Goal: Task Accomplishment & Management: Use online tool/utility

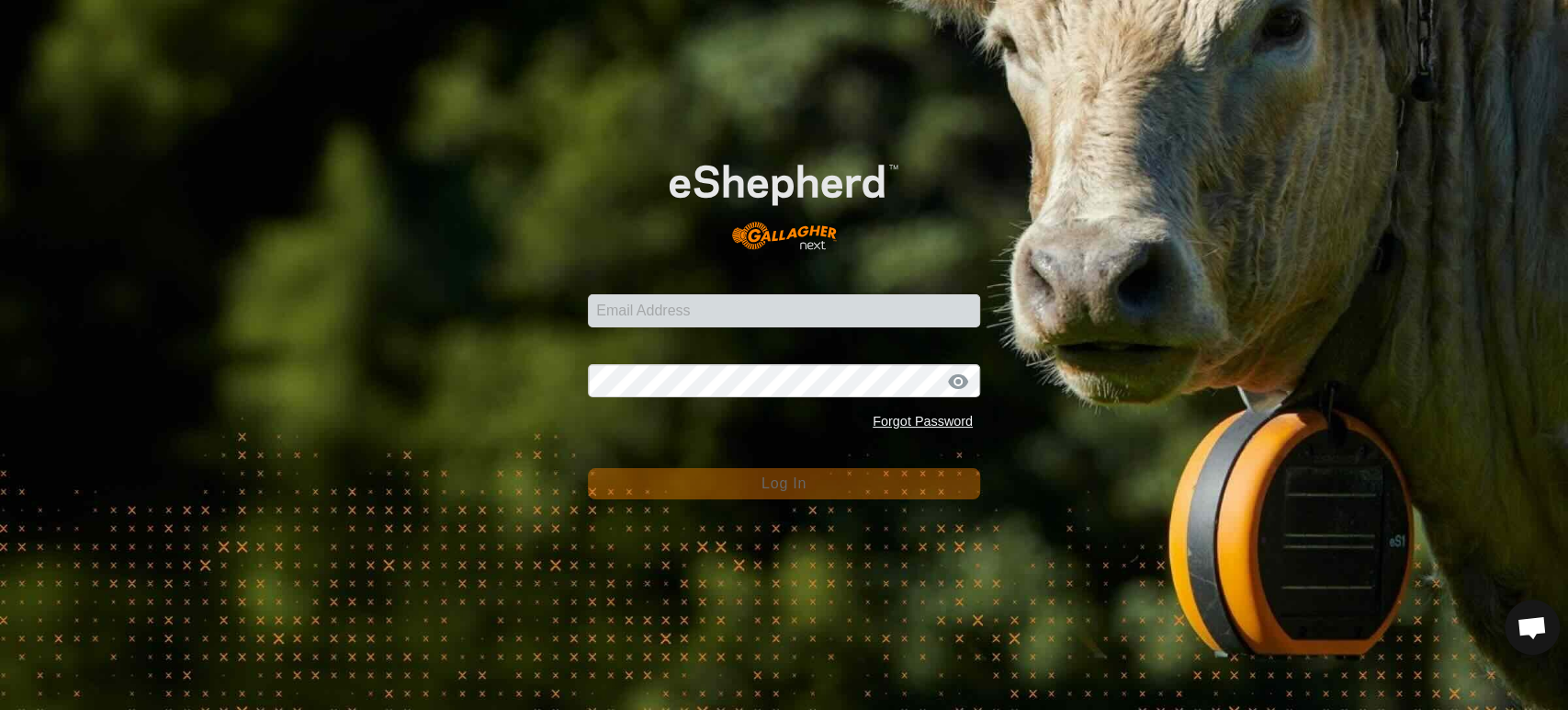
scroll to position [15634, 0]
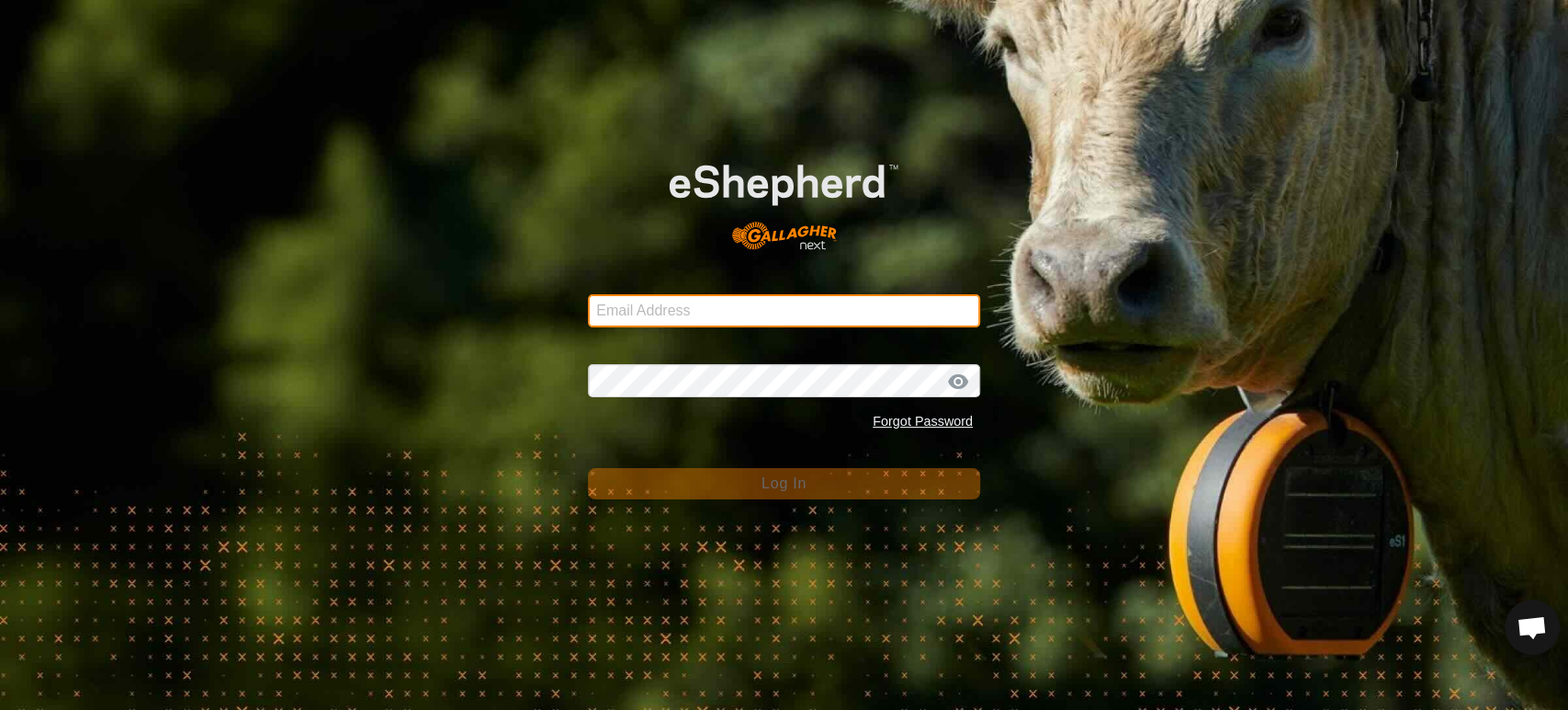
type input "[EMAIL_ADDRESS][DOMAIN_NAME]"
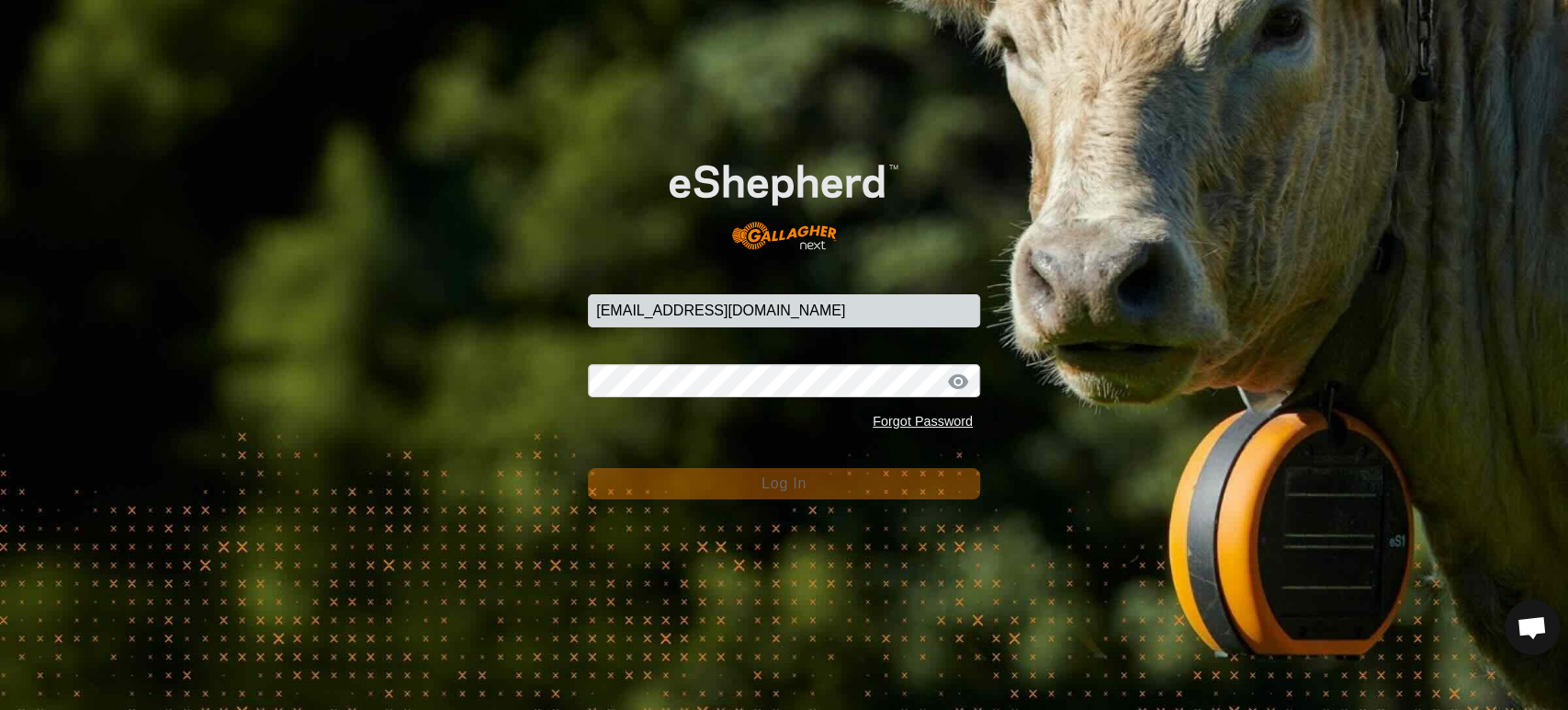
click at [737, 478] on button "Log In" at bounding box center [784, 484] width 392 height 32
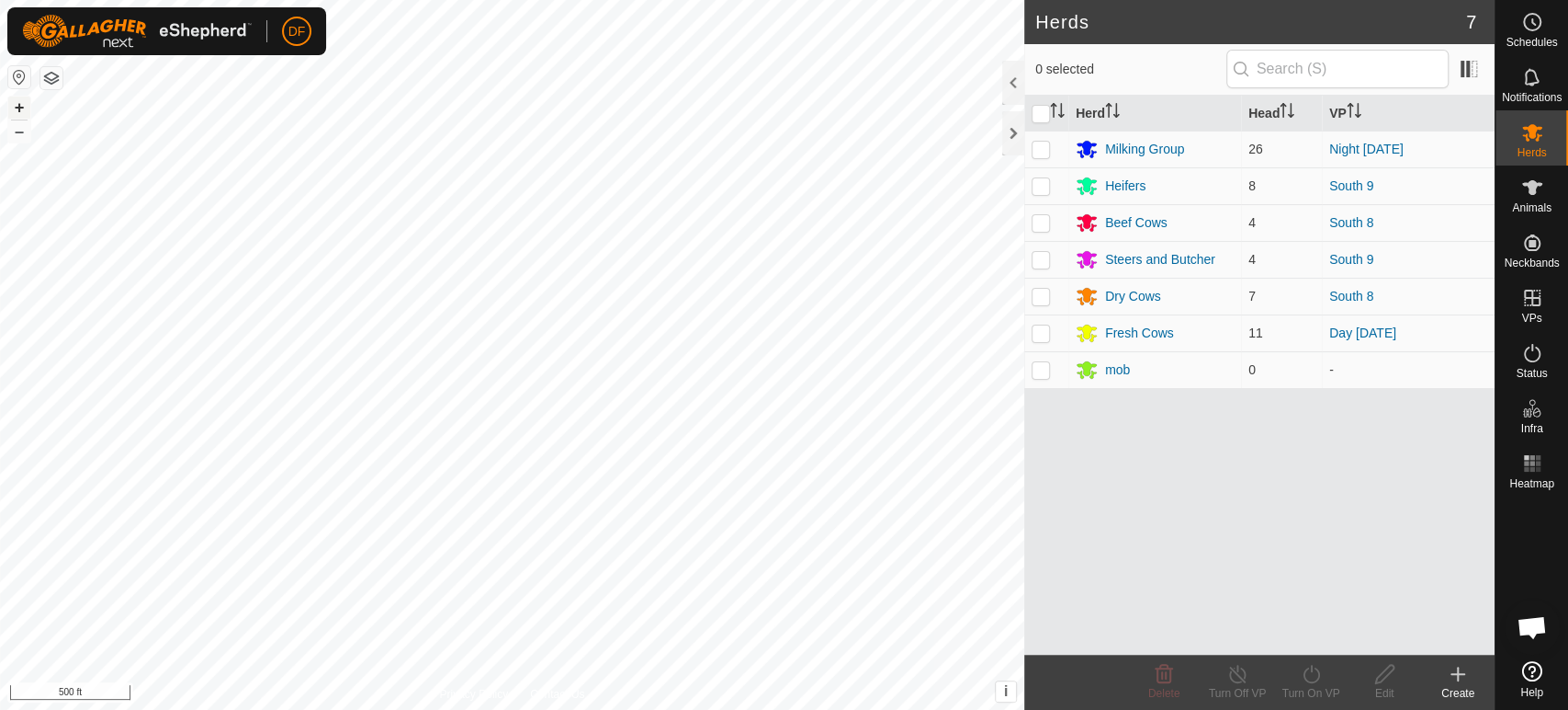
click at [24, 111] on button "+" at bounding box center [19, 107] width 22 height 22
click at [20, 105] on button "+" at bounding box center [19, 107] width 22 height 22
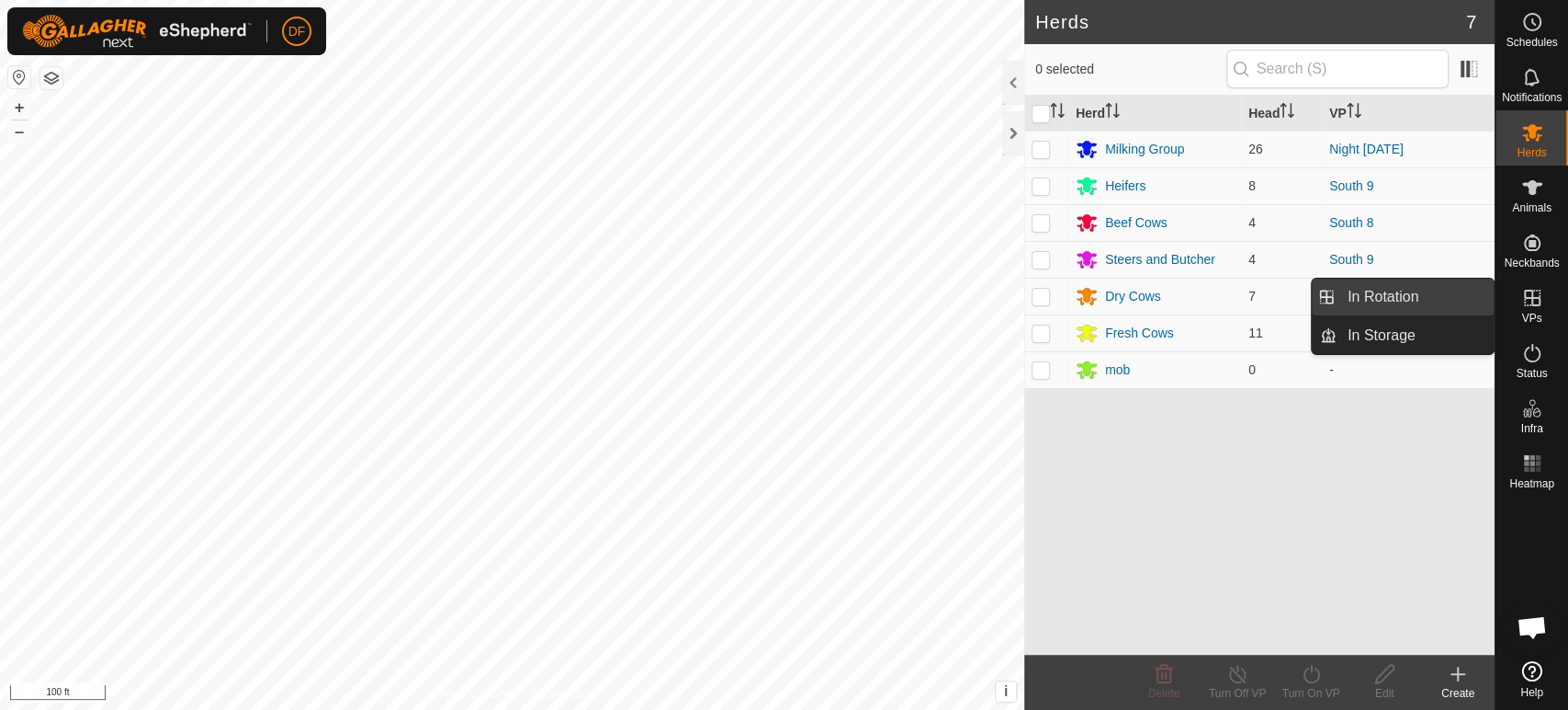
click at [1447, 300] on link "In Rotation" at bounding box center [1415, 297] width 158 height 36
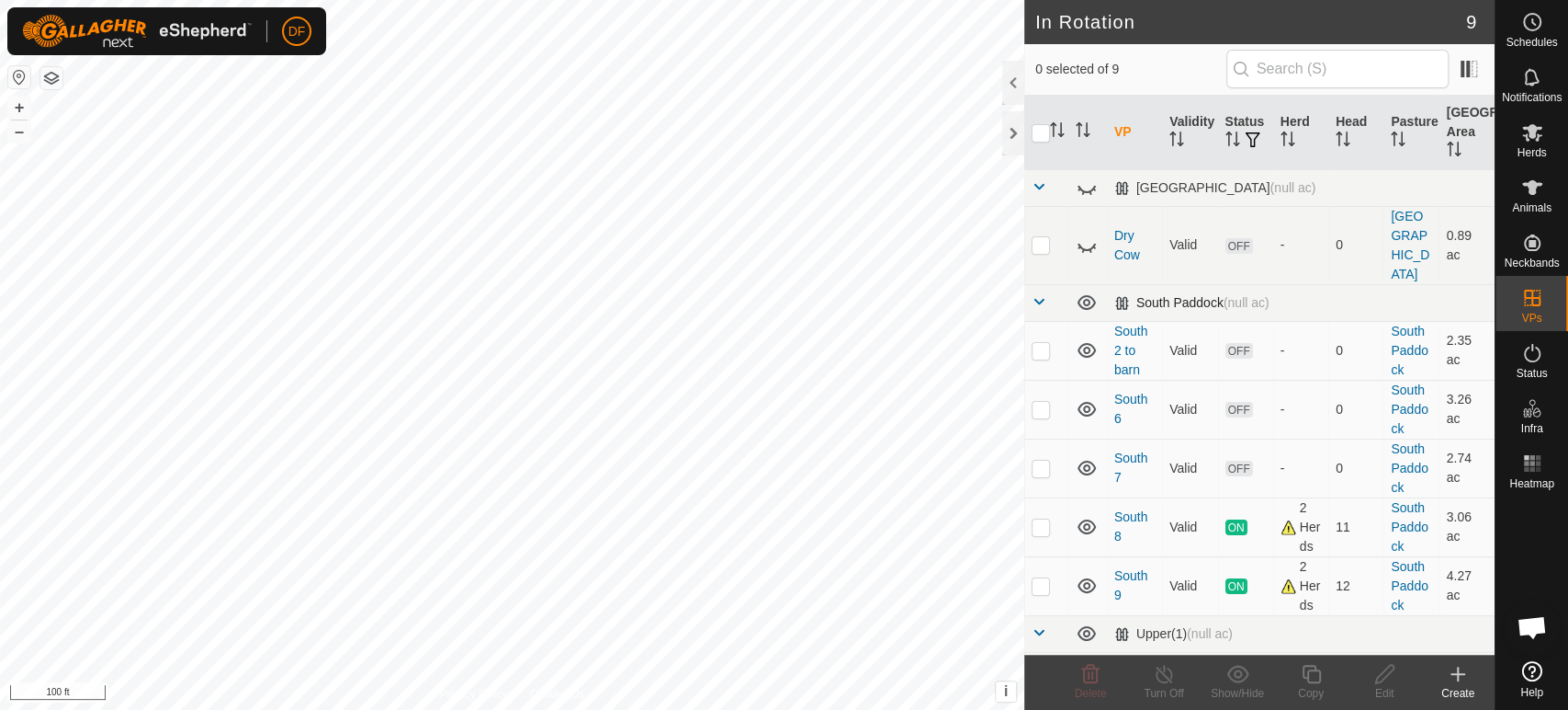
click at [1039, 294] on span at bounding box center [1038, 301] width 14 height 14
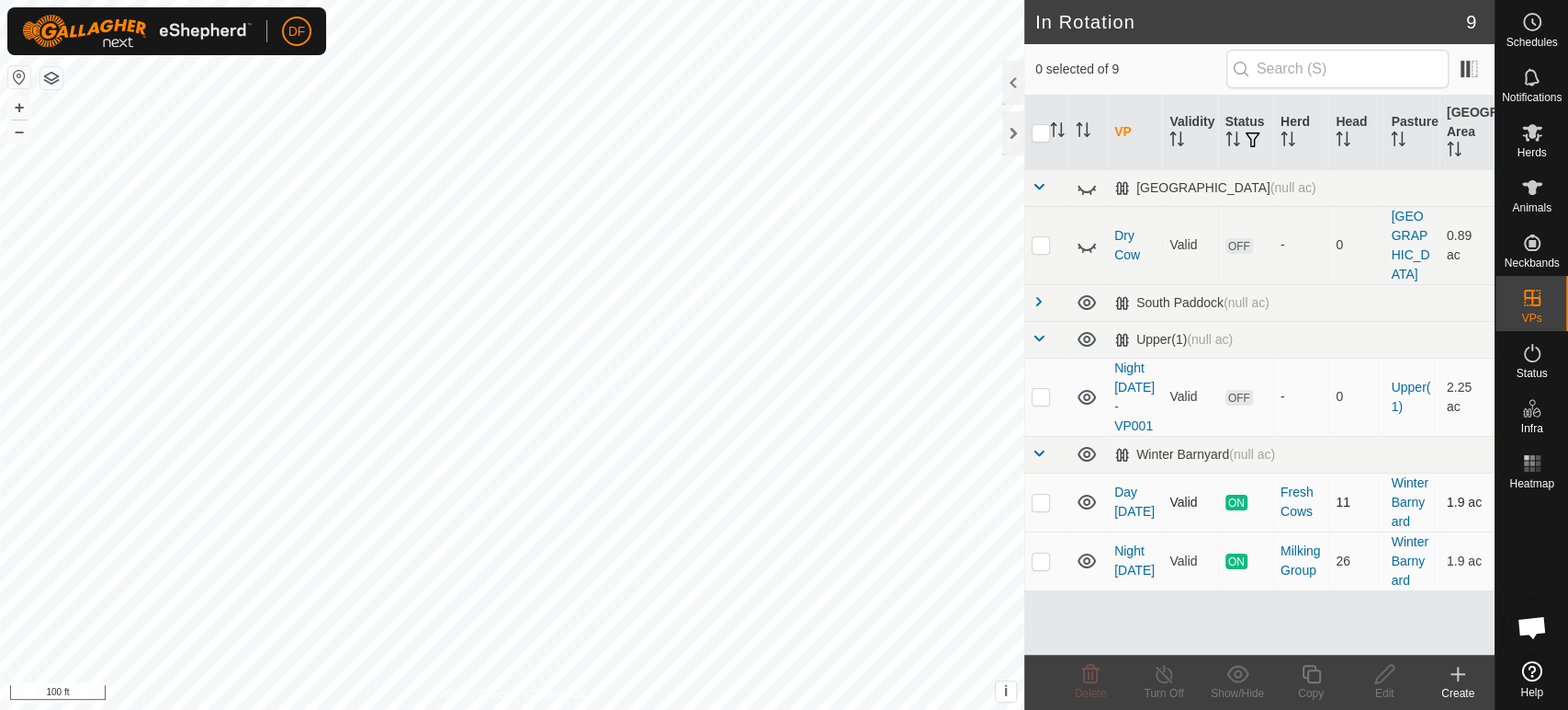
click at [1047, 495] on p-checkbox at bounding box center [1040, 502] width 18 height 14
checkbox input "true"
click at [1302, 676] on icon at bounding box center [1310, 674] width 18 height 18
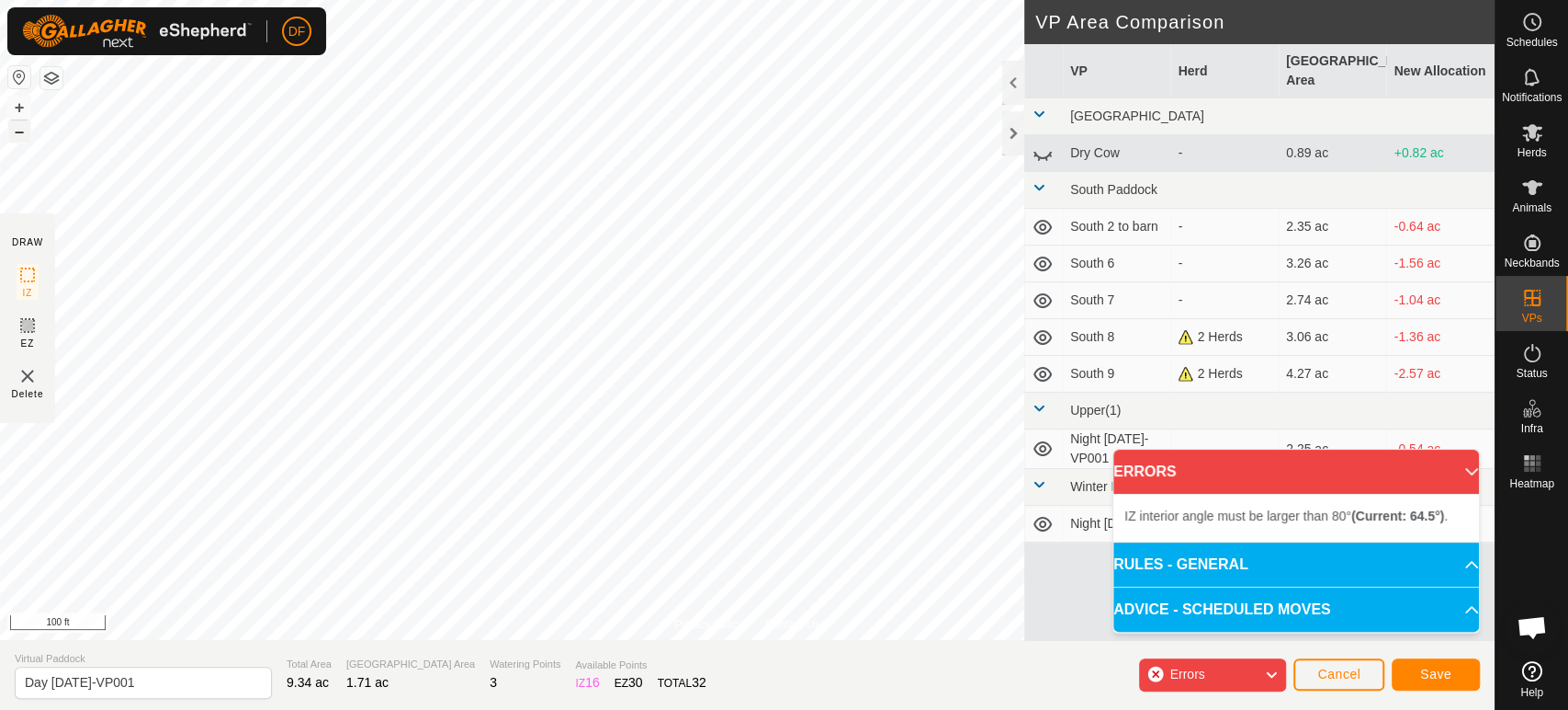
click at [21, 133] on button "–" at bounding box center [19, 131] width 22 height 22
click at [18, 106] on button "+" at bounding box center [19, 107] width 22 height 22
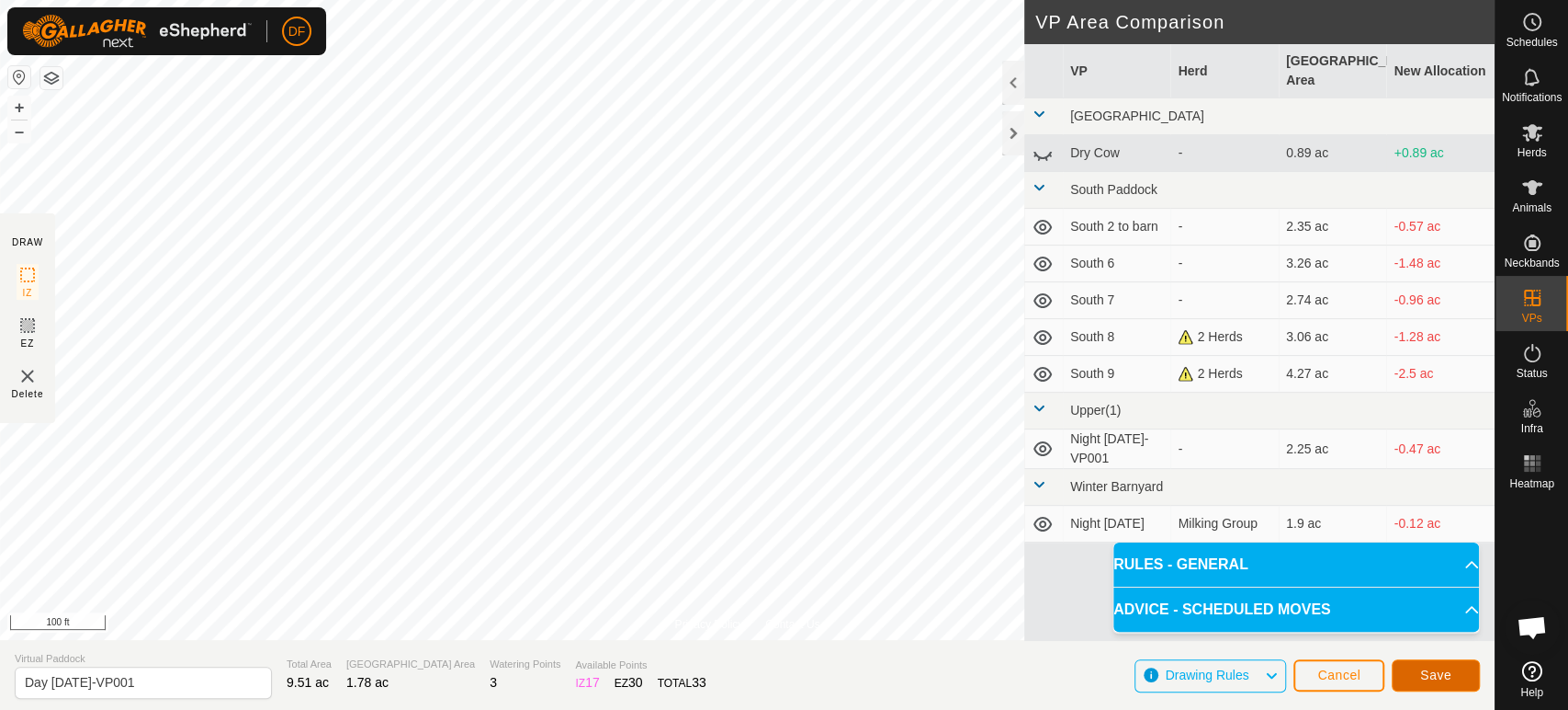
click at [1438, 672] on span "Save" at bounding box center [1435, 674] width 32 height 14
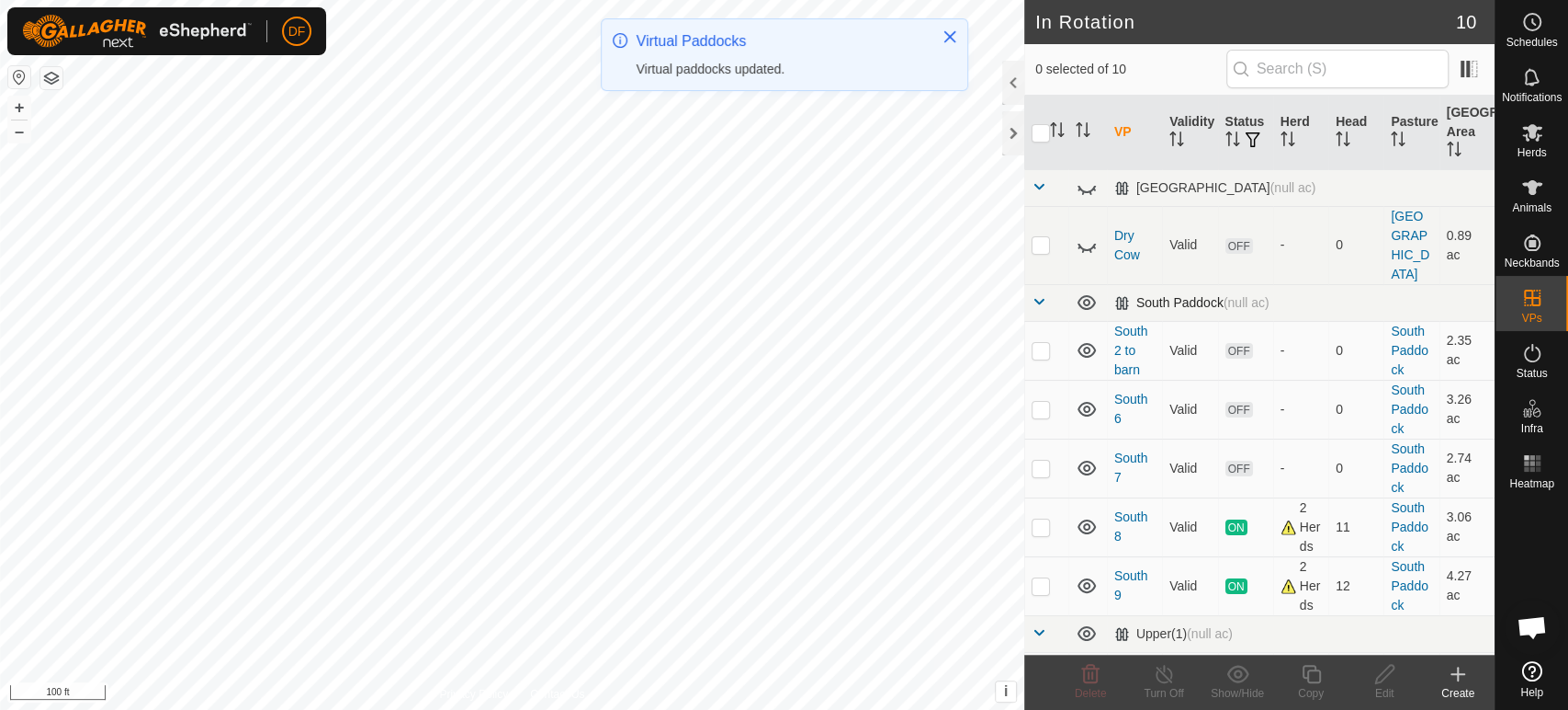
click at [1040, 294] on span at bounding box center [1038, 301] width 14 height 14
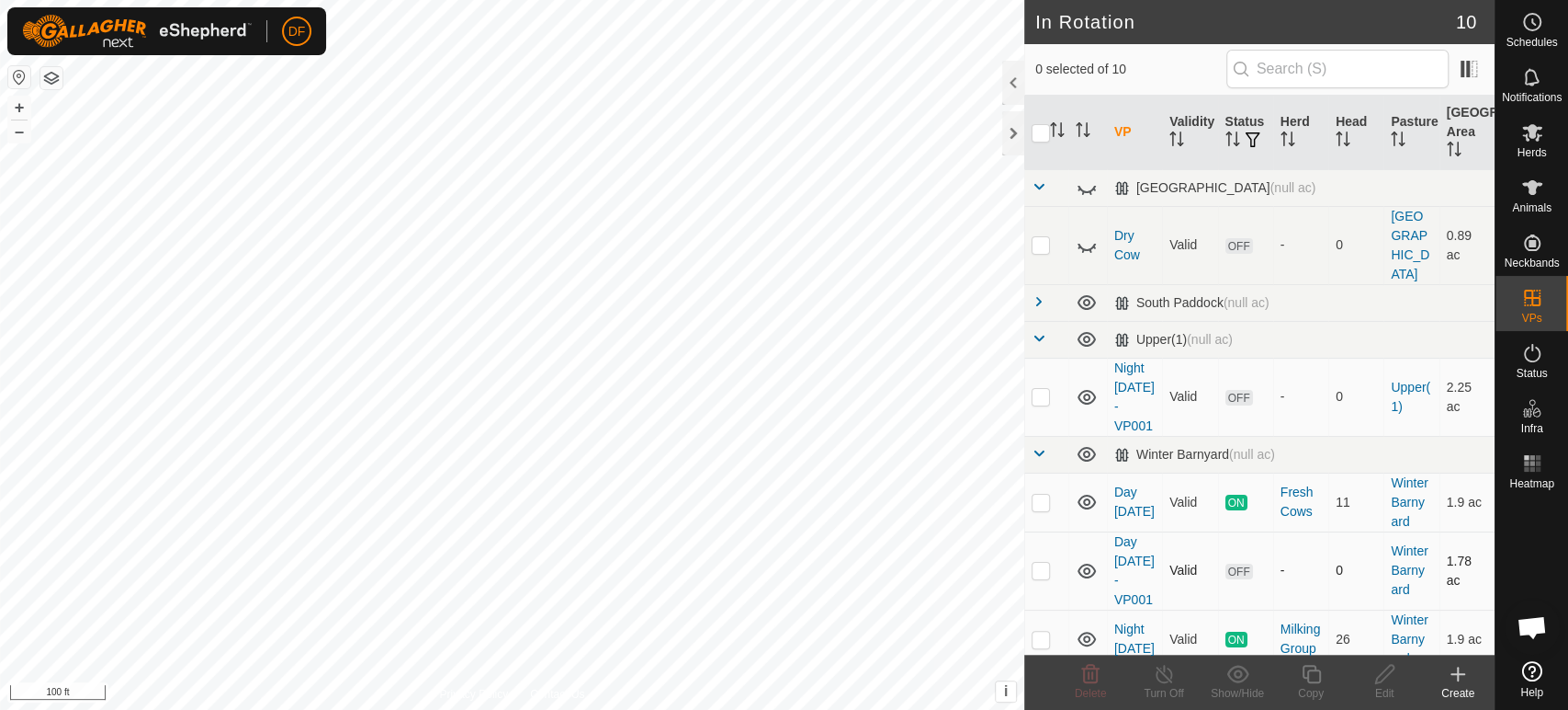
click at [1041, 563] on p-checkbox at bounding box center [1040, 570] width 18 height 14
checkbox input "true"
click at [1311, 695] on div "Copy" at bounding box center [1310, 693] width 74 height 16
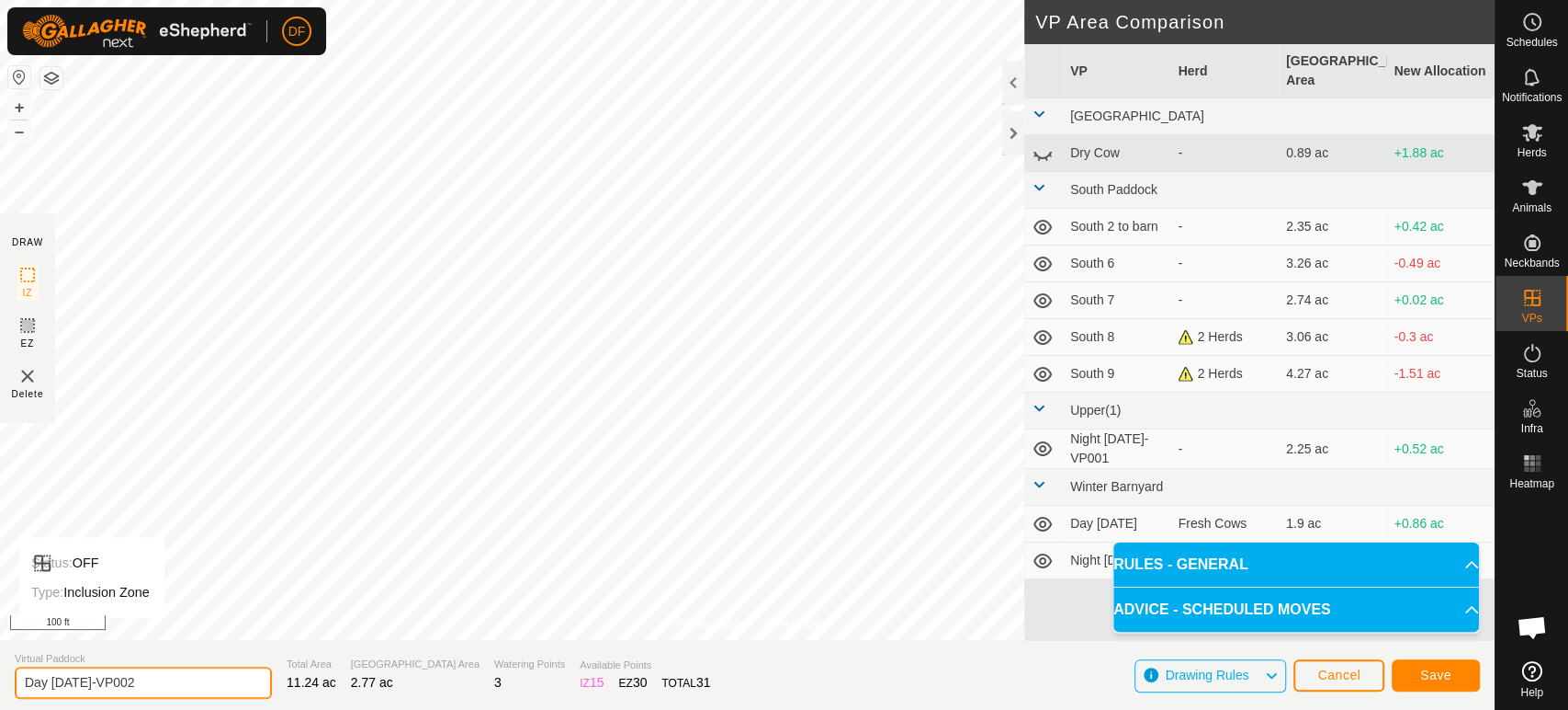
click at [0, 636] on div "Privacy Policy Contact Us Status: OFF Type: Inclusion Zone + – ⇧ i This applica…" at bounding box center [747, 355] width 1494 height 710
type input "Night [DATE]"
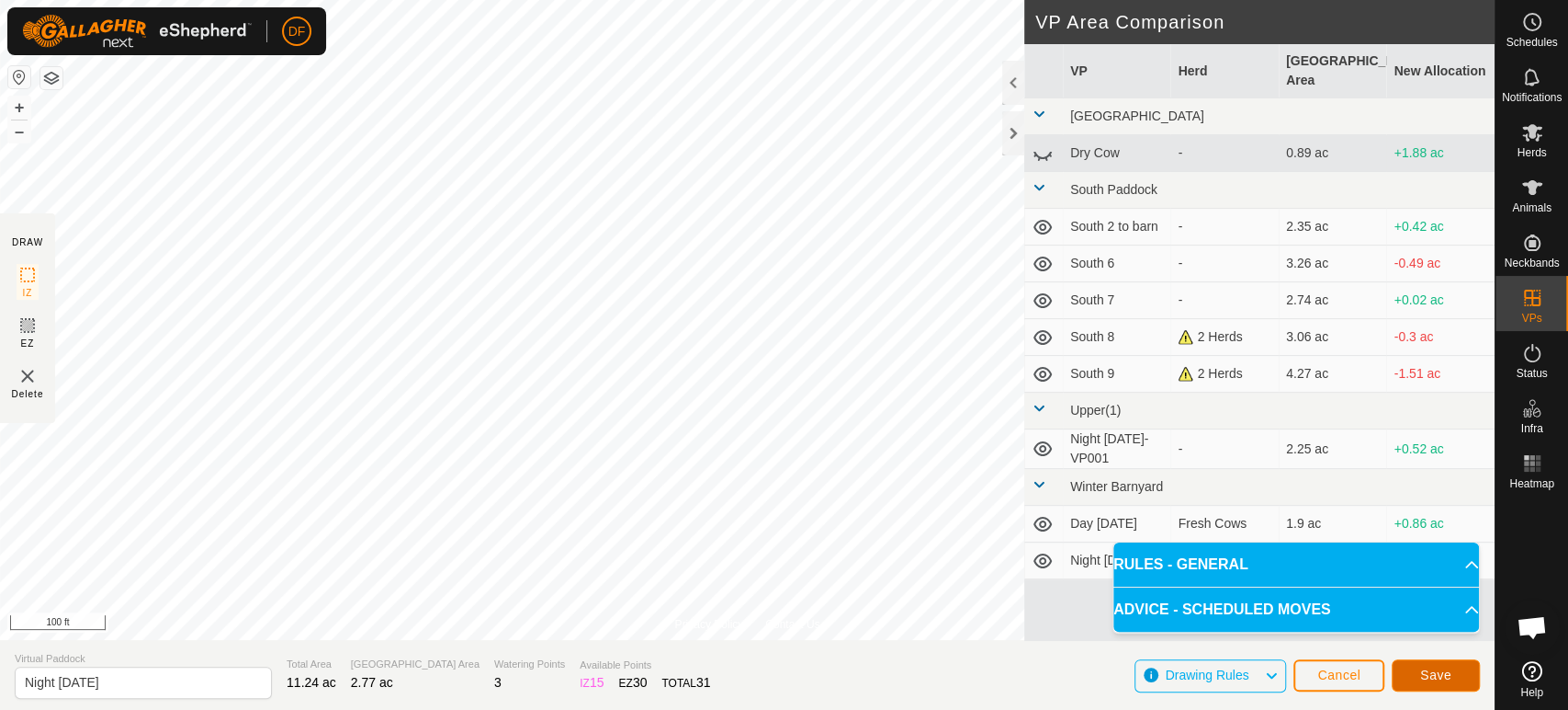
click at [1440, 675] on span "Save" at bounding box center [1435, 674] width 32 height 14
